Goal: Information Seeking & Learning: Check status

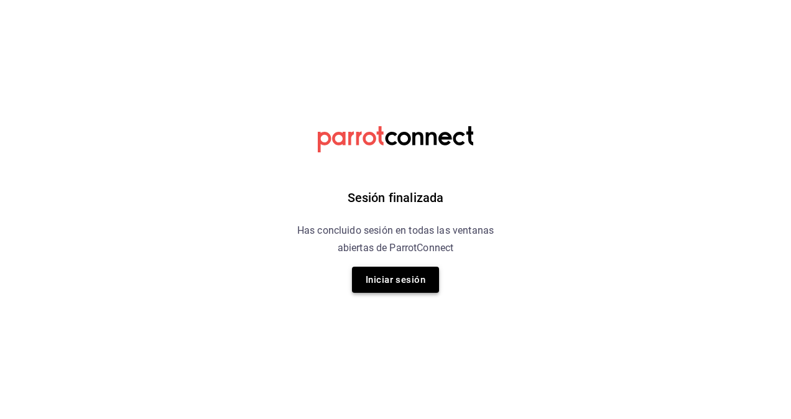
click at [391, 275] on button "Iniciar sesión" at bounding box center [395, 280] width 87 height 26
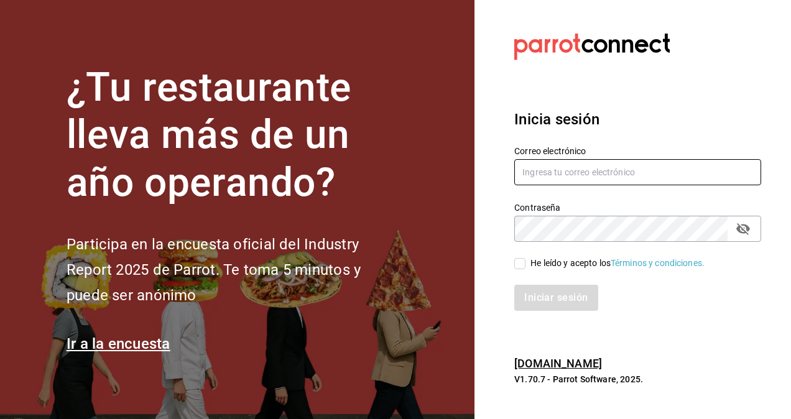
type input "victor.isidoro@grupocosteno.com"
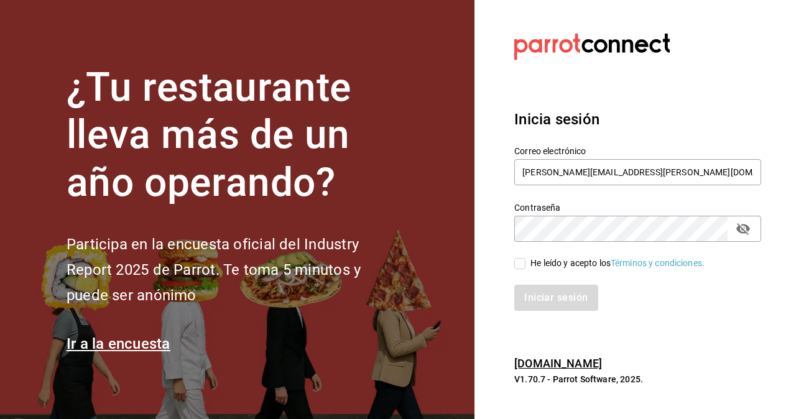
click at [524, 265] on input "He leído y acepto los Términos y condiciones." at bounding box center [519, 263] width 11 height 11
checkbox input "true"
click at [530, 285] on button "Iniciar sesión" at bounding box center [556, 298] width 85 height 26
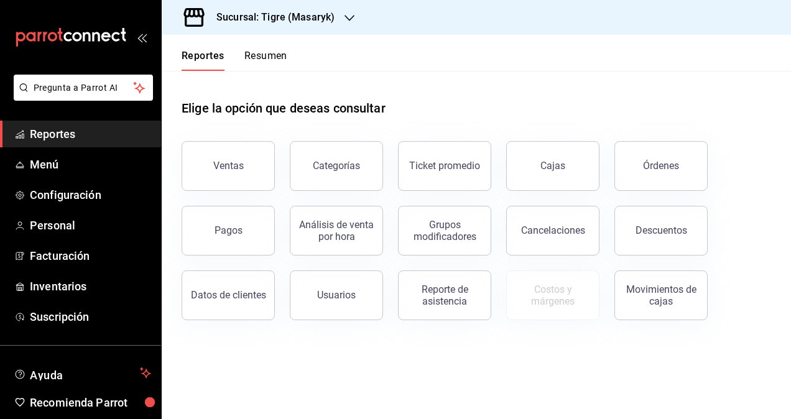
click at [348, 21] on icon "button" at bounding box center [350, 18] width 10 height 10
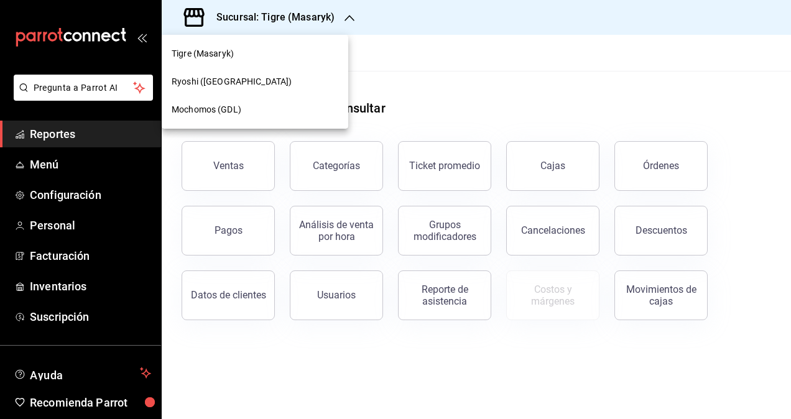
click at [437, 62] on div at bounding box center [395, 209] width 791 height 419
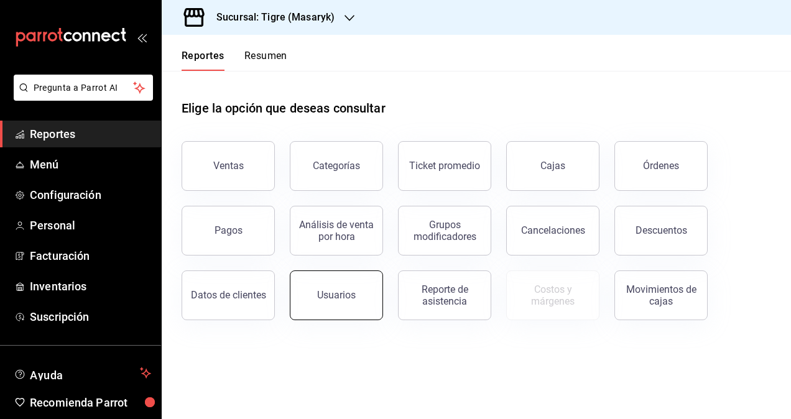
click at [356, 286] on button "Usuarios" at bounding box center [336, 296] width 93 height 50
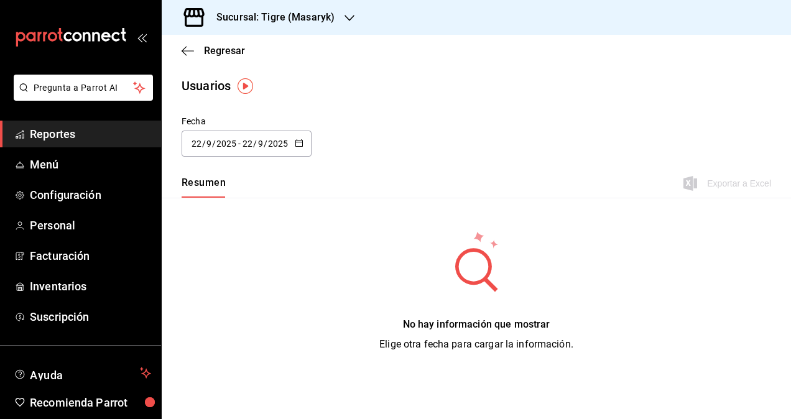
click at [179, 47] on div "Regresar" at bounding box center [476, 51] width 629 height 32
click at [195, 47] on span "Regresar" at bounding box center [213, 51] width 63 height 12
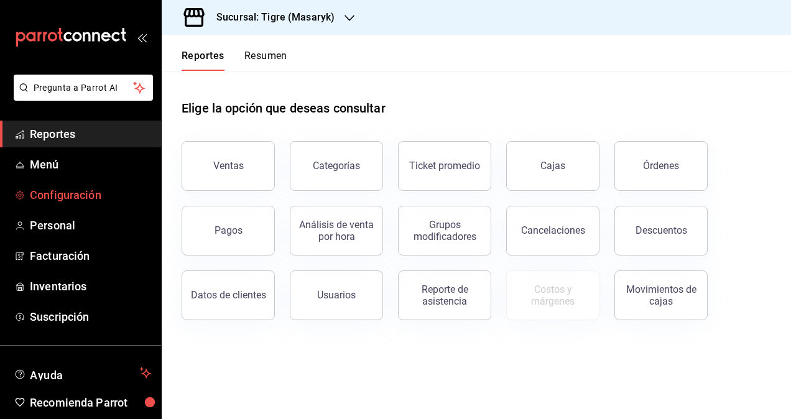
click at [74, 201] on span "Configuración" at bounding box center [90, 195] width 121 height 17
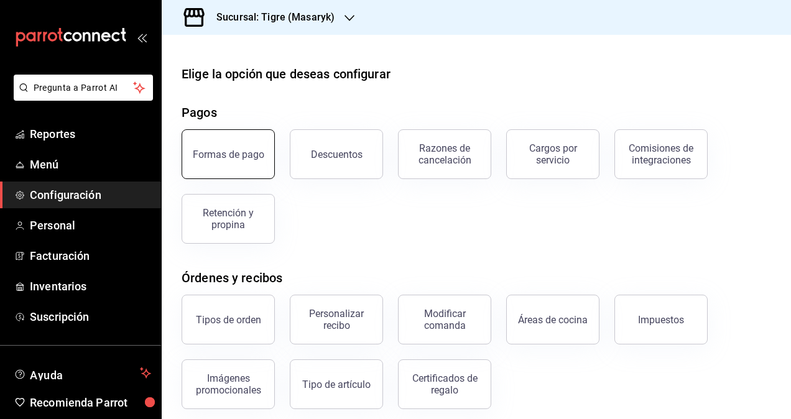
click at [222, 163] on button "Formas de pago" at bounding box center [228, 154] width 93 height 50
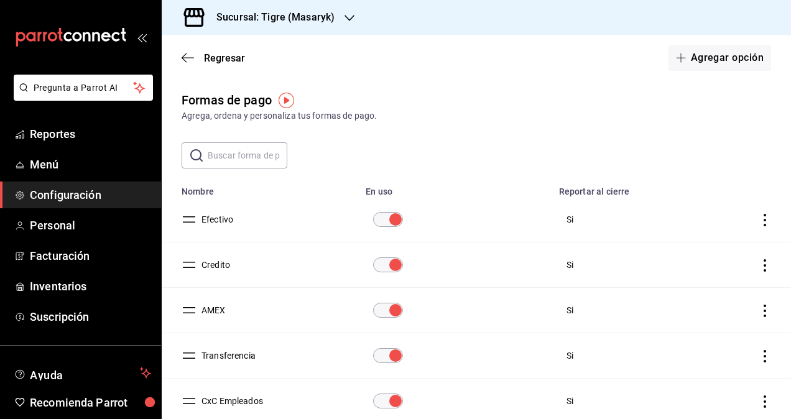
click at [179, 52] on div "Regresar Agregar opción" at bounding box center [476, 58] width 629 height 46
click at [187, 57] on icon "button" at bounding box center [188, 57] width 12 height 11
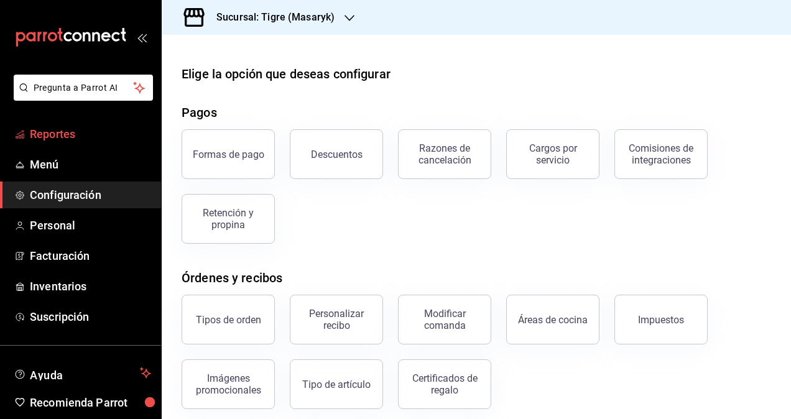
click at [56, 136] on span "Reportes" at bounding box center [90, 134] width 121 height 17
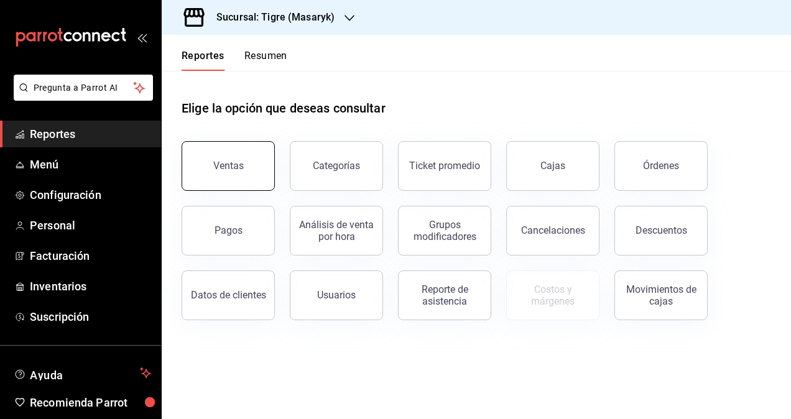
click at [255, 169] on button "Ventas" at bounding box center [228, 166] width 93 height 50
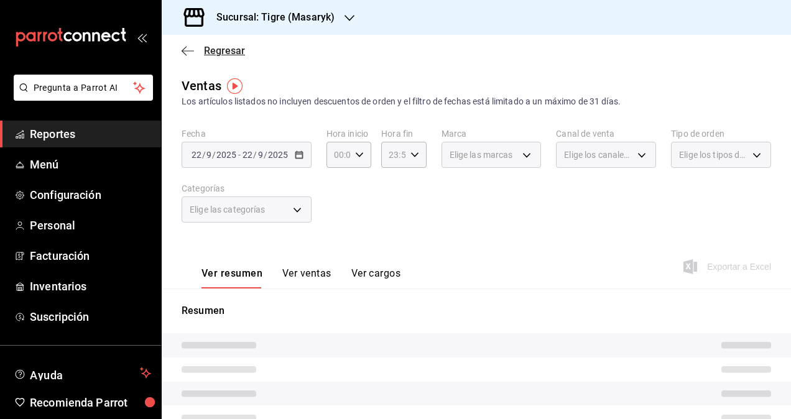
click at [188, 53] on icon "button" at bounding box center [188, 50] width 12 height 11
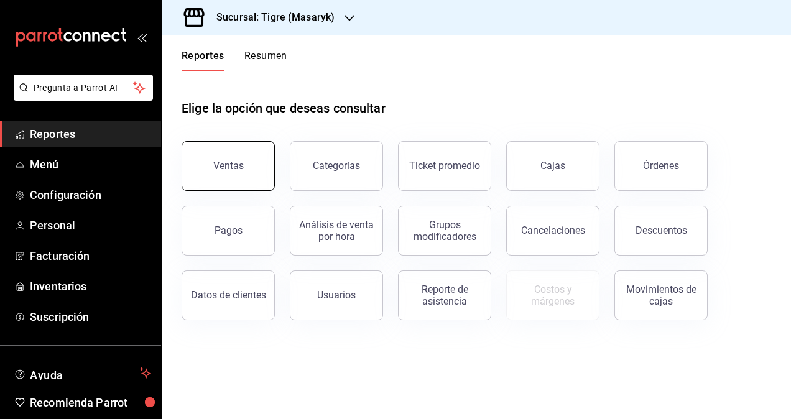
click at [235, 180] on button "Ventas" at bounding box center [228, 166] width 93 height 50
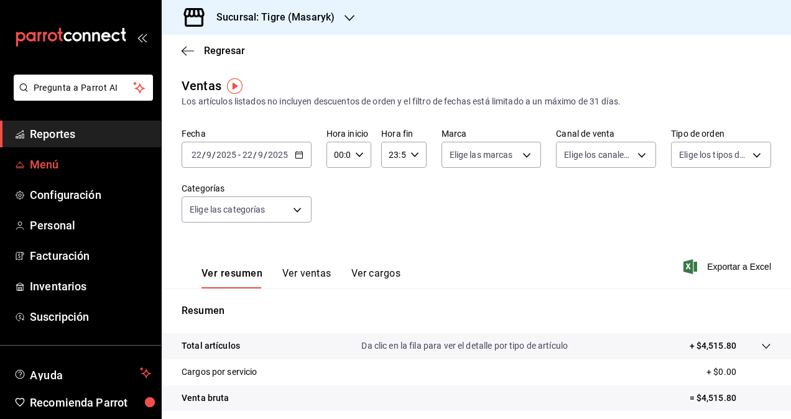
click at [42, 169] on span "Menú" at bounding box center [90, 164] width 121 height 17
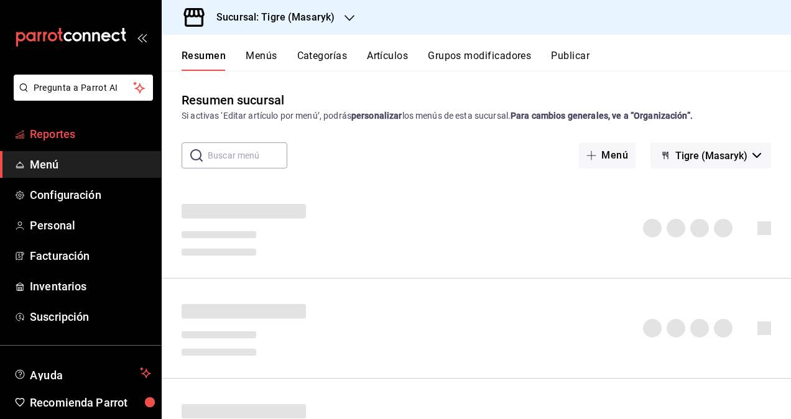
click at [66, 143] on link "Reportes" at bounding box center [80, 134] width 161 height 27
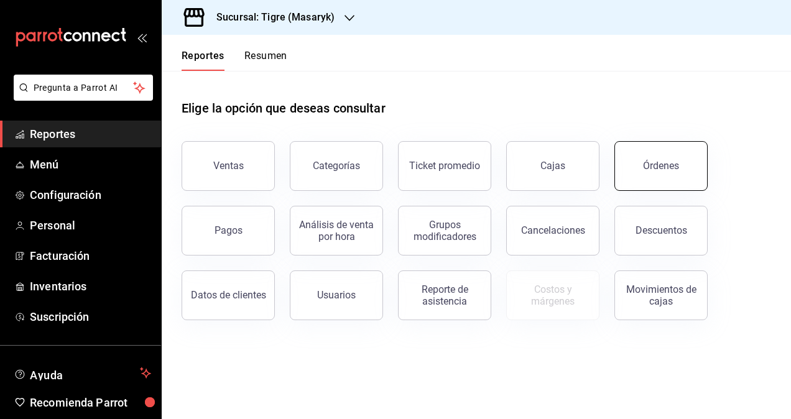
click at [657, 162] on div "Órdenes" at bounding box center [661, 166] width 36 height 12
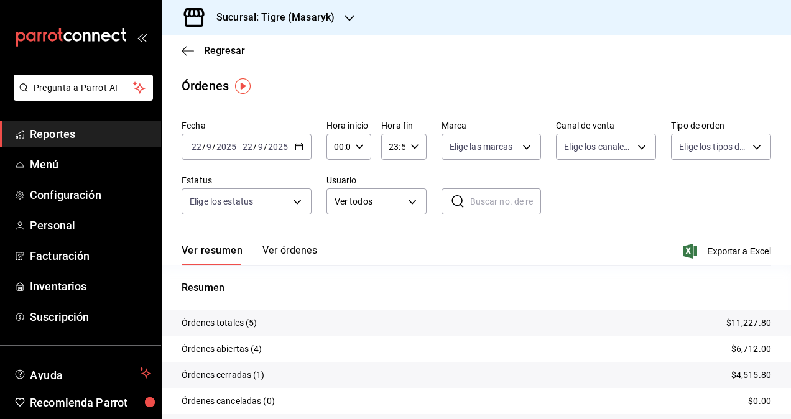
click at [50, 137] on span "Reportes" at bounding box center [90, 134] width 121 height 17
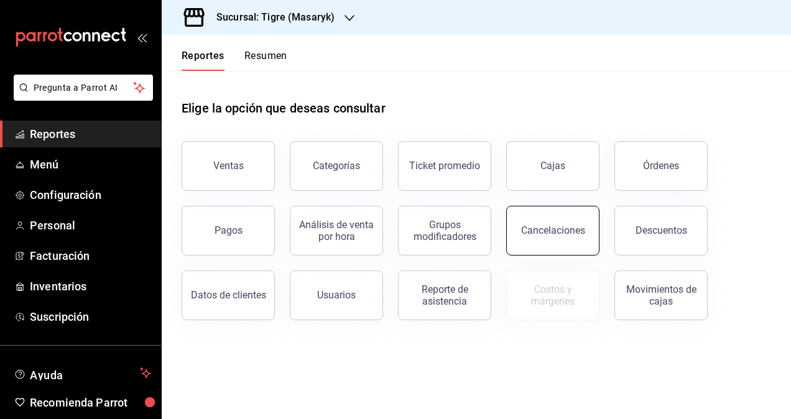
click at [563, 226] on div "Cancelaciones" at bounding box center [553, 231] width 64 height 12
click at [241, 167] on div "Ventas" at bounding box center [228, 166] width 30 height 12
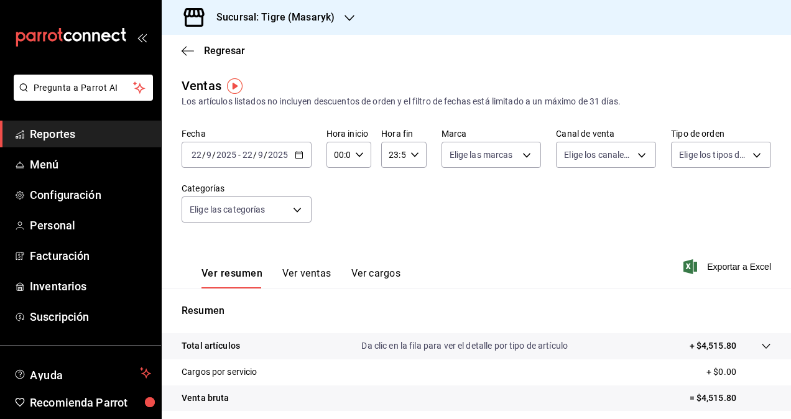
click at [301, 154] on \(Stroke\) "button" at bounding box center [298, 154] width 7 height 1
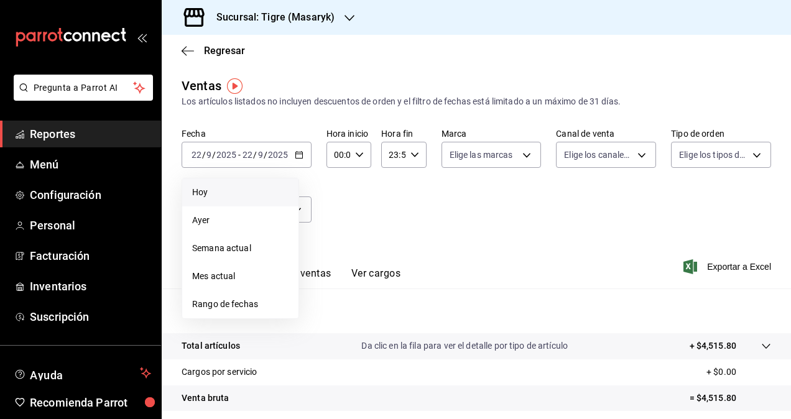
click at [247, 183] on li "Hoy" at bounding box center [240, 192] width 116 height 28
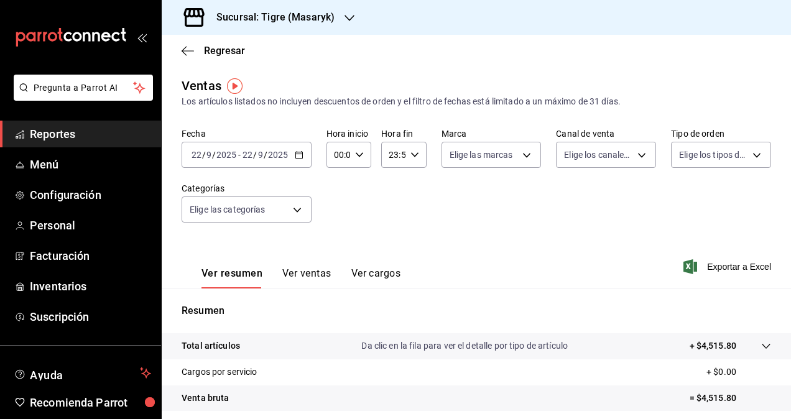
click at [352, 17] on icon "button" at bounding box center [350, 18] width 10 height 10
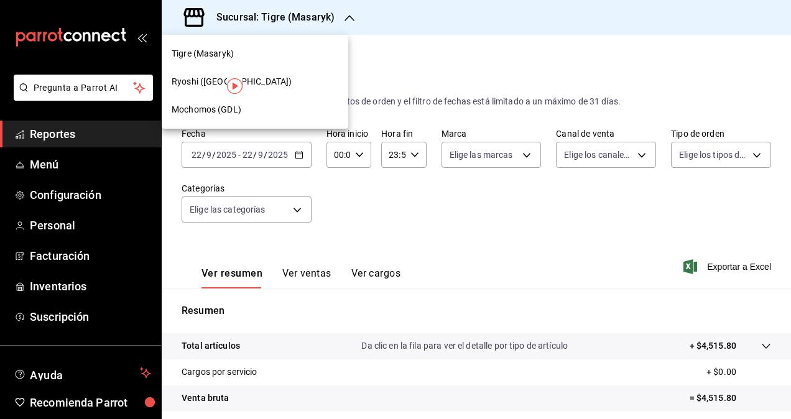
click at [352, 17] on div at bounding box center [395, 209] width 791 height 419
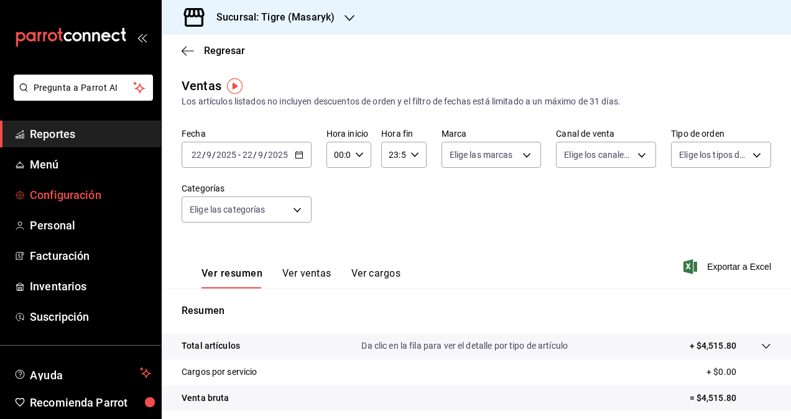
click at [52, 194] on span "Configuración" at bounding box center [90, 195] width 121 height 17
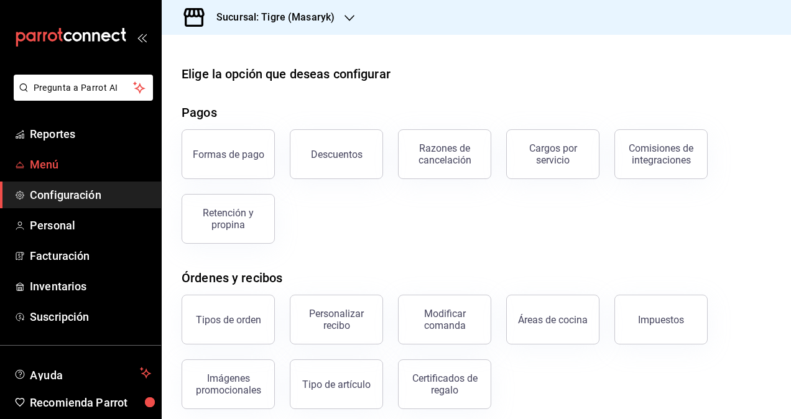
click at [47, 160] on span "Menú" at bounding box center [90, 164] width 121 height 17
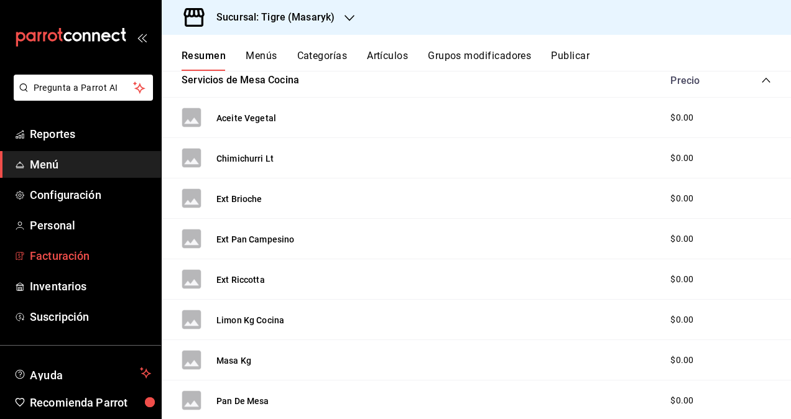
scroll to position [50, 0]
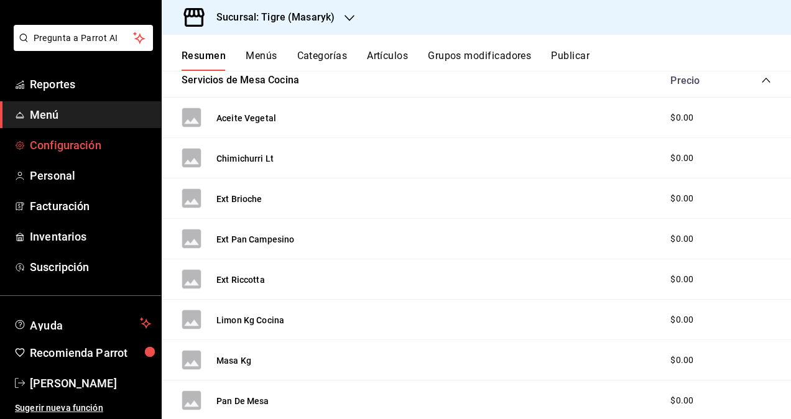
click at [62, 150] on span "Configuración" at bounding box center [90, 145] width 121 height 17
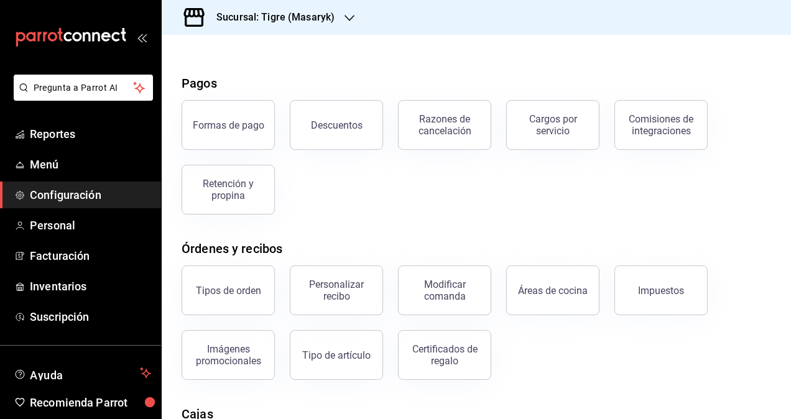
scroll to position [17, 0]
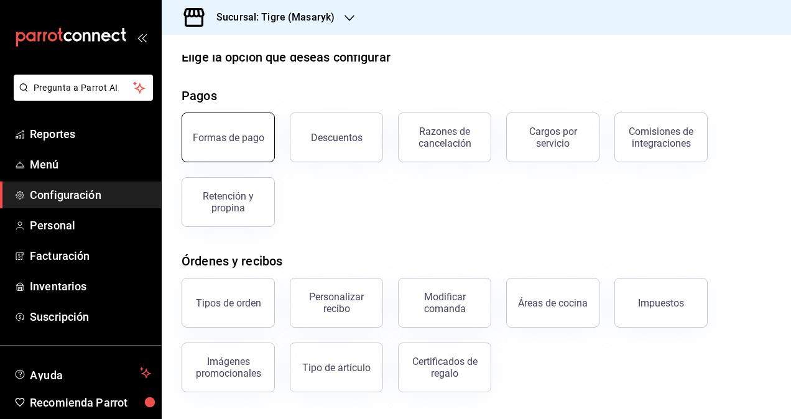
click at [253, 138] on div "Formas de pago" at bounding box center [229, 138] width 72 height 12
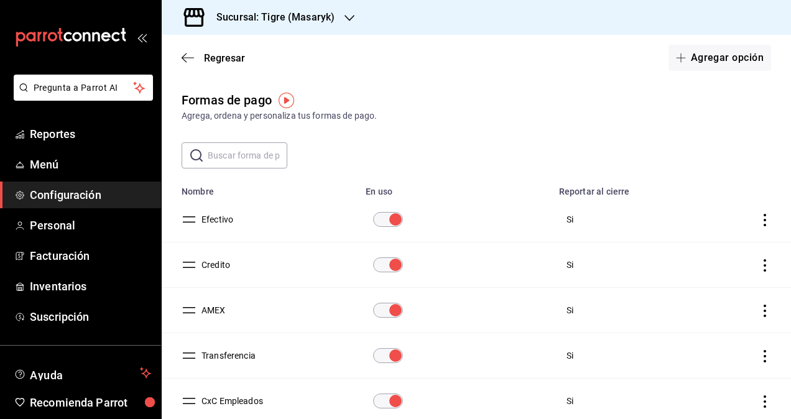
scroll to position [204, 0]
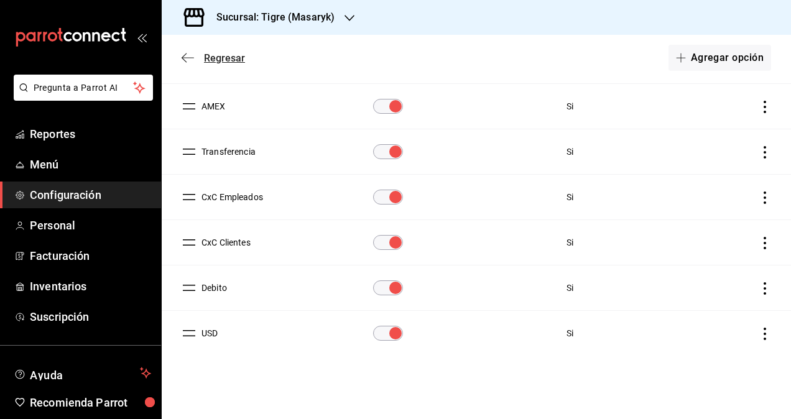
click at [186, 55] on icon "button" at bounding box center [188, 57] width 12 height 11
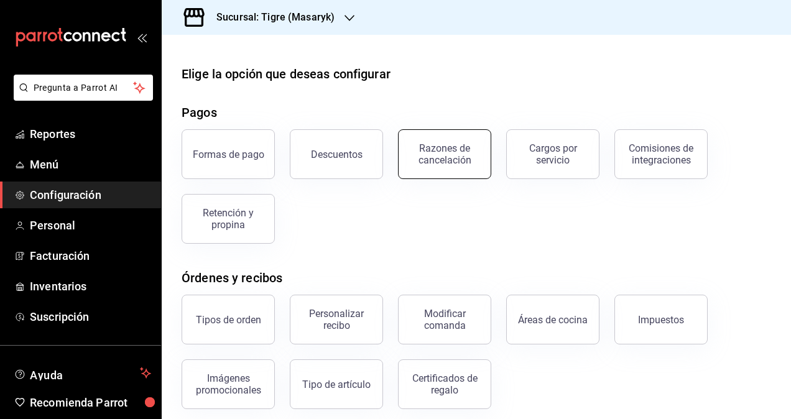
scroll to position [16, 0]
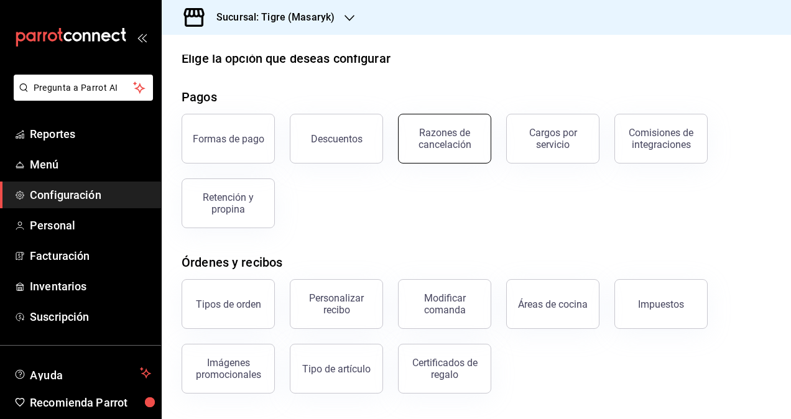
click at [459, 160] on button "Razones de cancelación" at bounding box center [444, 139] width 93 height 50
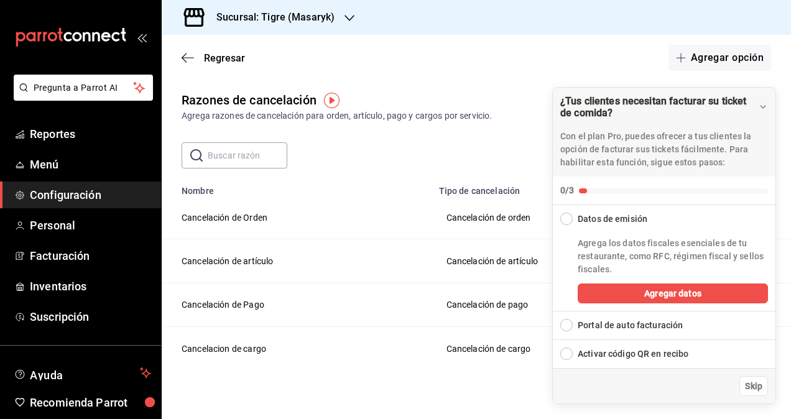
click at [481, 70] on div "Regresar Agregar opción" at bounding box center [476, 58] width 629 height 46
click at [93, 132] on span "Reportes" at bounding box center [90, 134] width 121 height 17
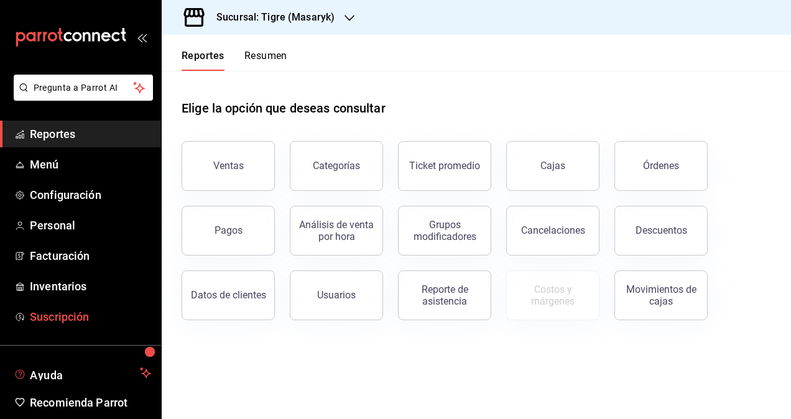
scroll to position [50, 0]
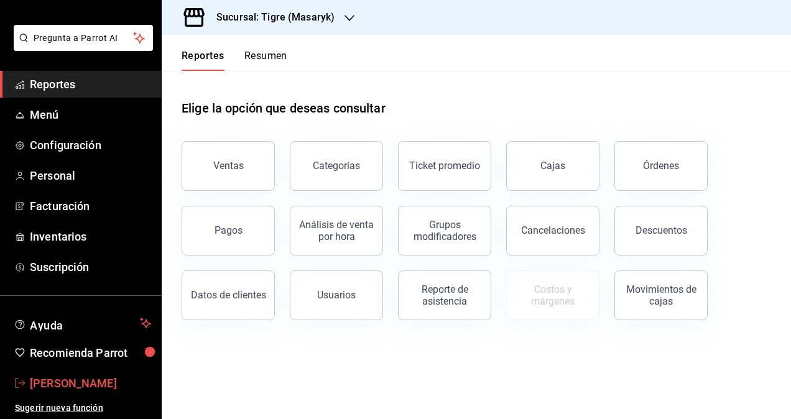
click at [44, 380] on span "Victor Isidoro" at bounding box center [90, 383] width 121 height 17
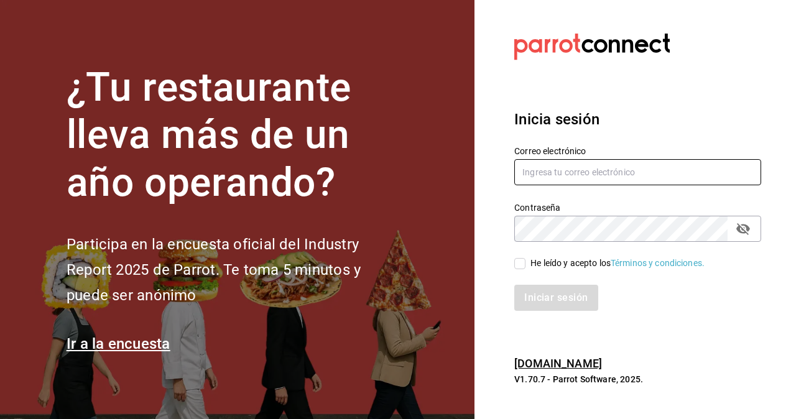
type input "victor.isidoro@grupocosteno.com"
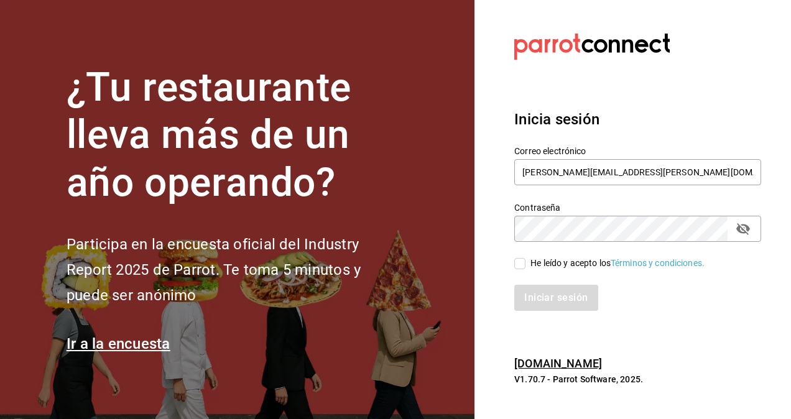
click at [527, 264] on span "He leído y acepto los Términos y condiciones." at bounding box center [615, 263] width 179 height 13
click at [526, 264] on input "He leído y acepto los Términos y condiciones." at bounding box center [519, 263] width 11 height 11
checkbox input "true"
click at [538, 304] on button "Iniciar sesión" at bounding box center [556, 298] width 85 height 26
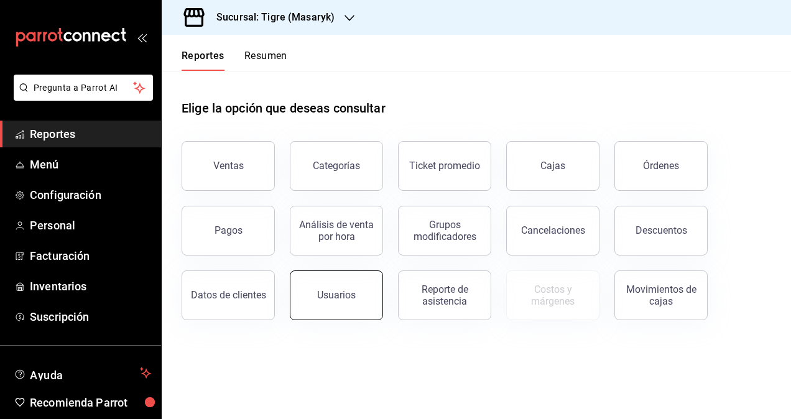
click at [320, 292] on div "Usuarios" at bounding box center [336, 295] width 39 height 12
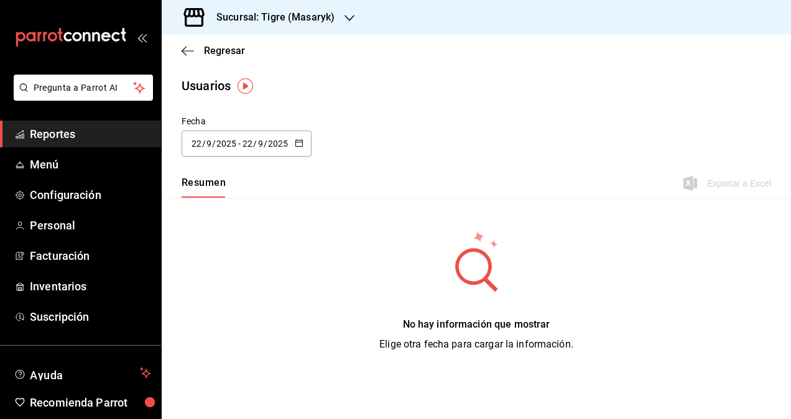
scroll to position [5, 0]
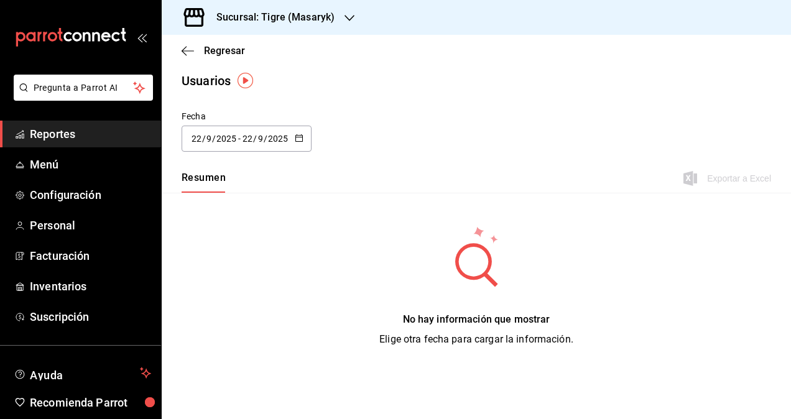
click at [100, 127] on span "Reportes" at bounding box center [90, 134] width 121 height 17
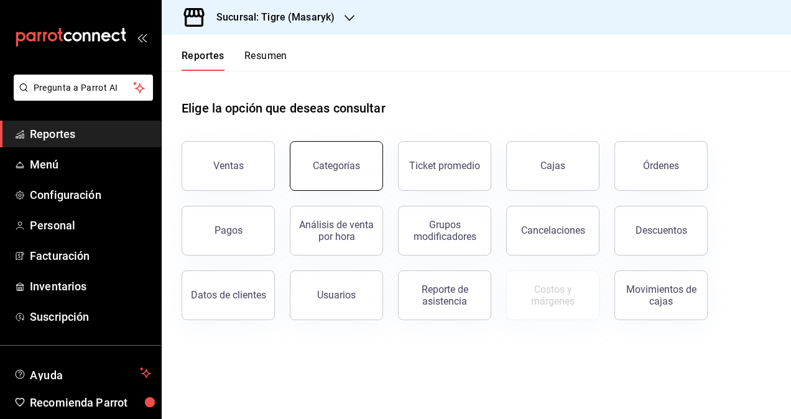
click at [313, 164] on button "Categorías" at bounding box center [336, 166] width 93 height 50
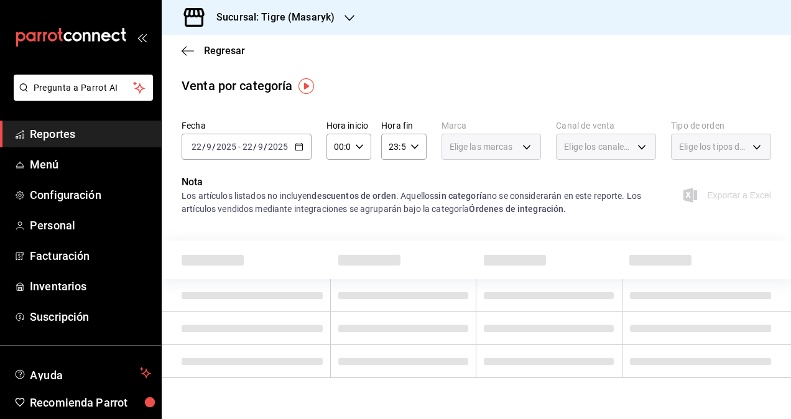
click at [88, 137] on span "Reportes" at bounding box center [90, 134] width 121 height 17
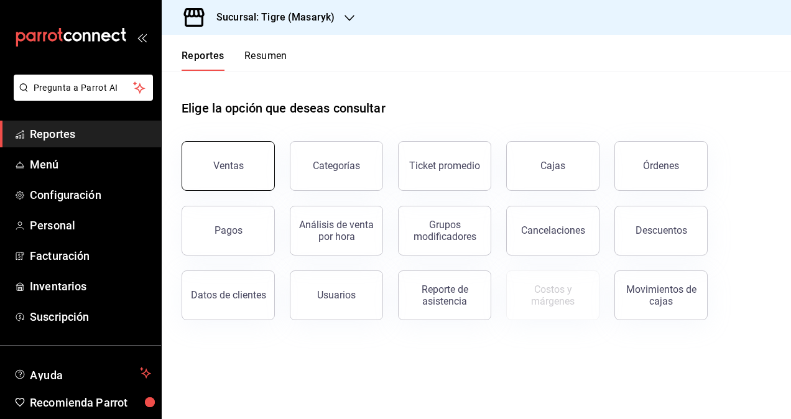
click at [225, 160] on div "Ventas" at bounding box center [228, 166] width 30 height 12
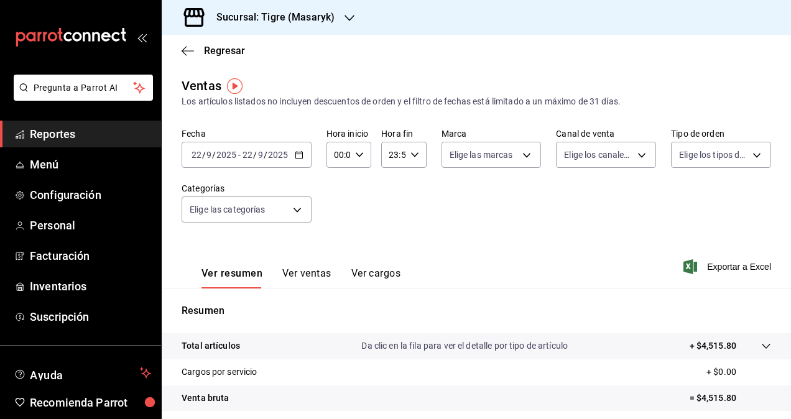
click at [299, 159] on \(Stroke\) "button" at bounding box center [298, 155] width 7 height 7
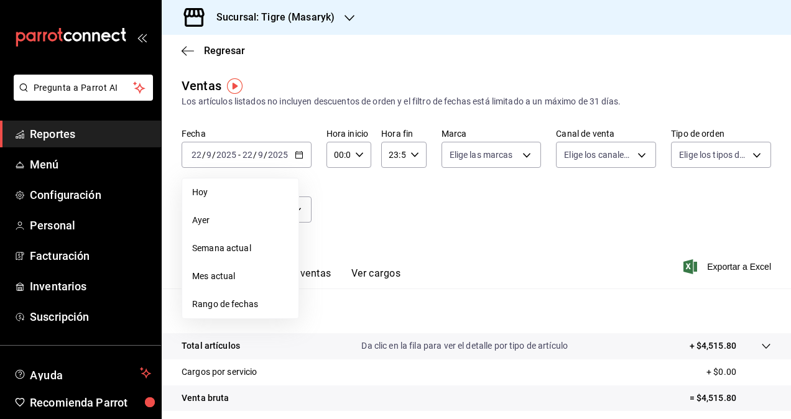
click at [477, 233] on div "Fecha 2025-09-22 22 / 9 / 2025 - 2025-09-22 22 / 9 / 2025 Hoy Ayer Semana actua…" at bounding box center [477, 182] width 590 height 109
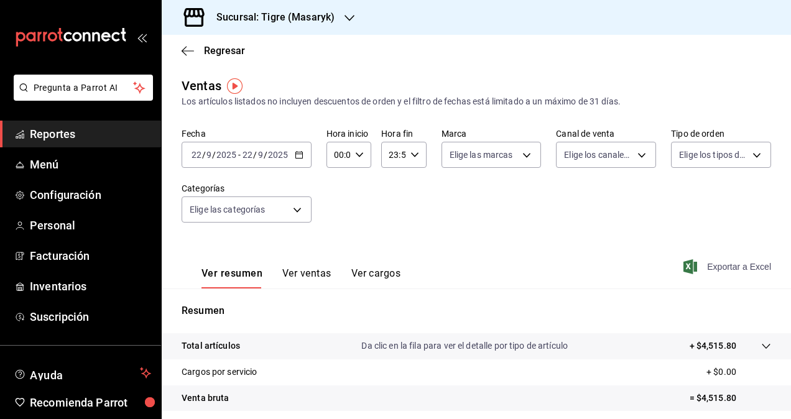
click at [702, 266] on span "Exportar a Excel" at bounding box center [728, 266] width 85 height 15
click at [288, 152] on div "2025-09-22 22 / 9 / 2025" at bounding box center [265, 155] width 49 height 10
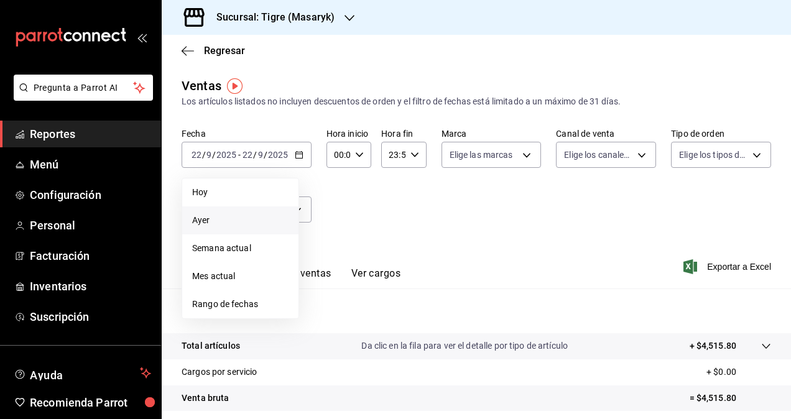
click at [236, 215] on span "Ayer" at bounding box center [240, 220] width 96 height 13
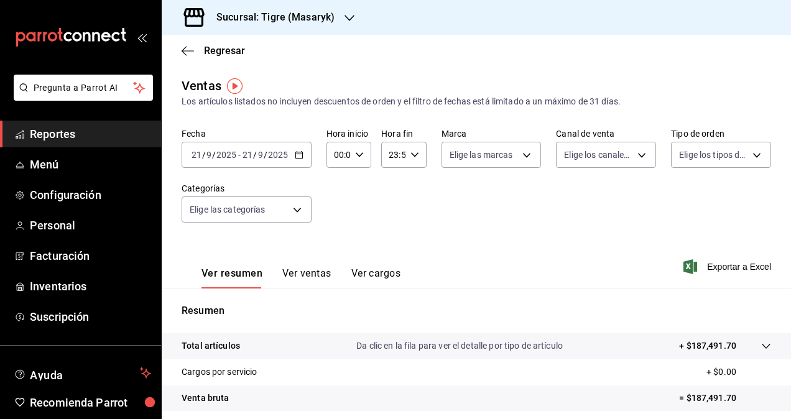
click at [559, 88] on div "Ventas Los artículos listados no incluyen descuentos de orden y el filtro de fe…" at bounding box center [477, 92] width 590 height 32
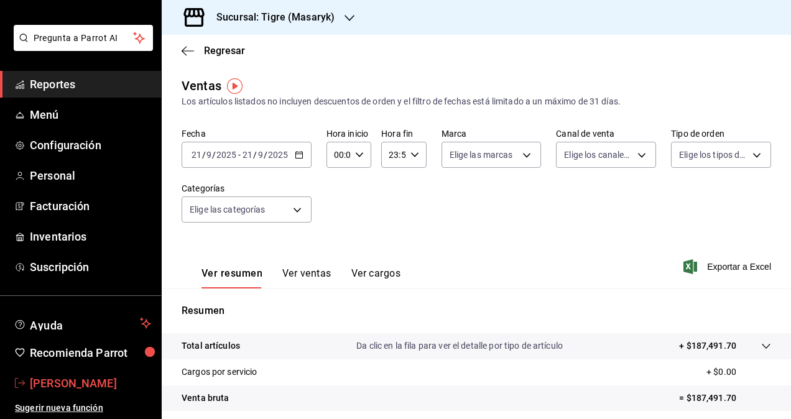
click at [37, 386] on span "Victor Isidoro" at bounding box center [90, 383] width 121 height 17
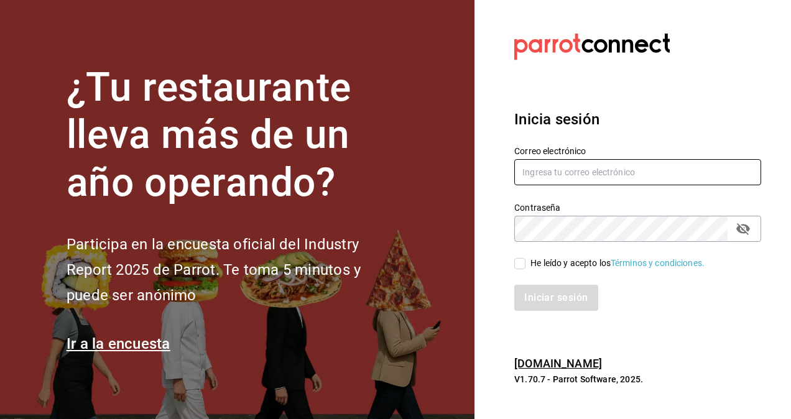
type input "victor.isidoro@grupocosteno.com"
